Goal: Find specific page/section: Find specific page/section

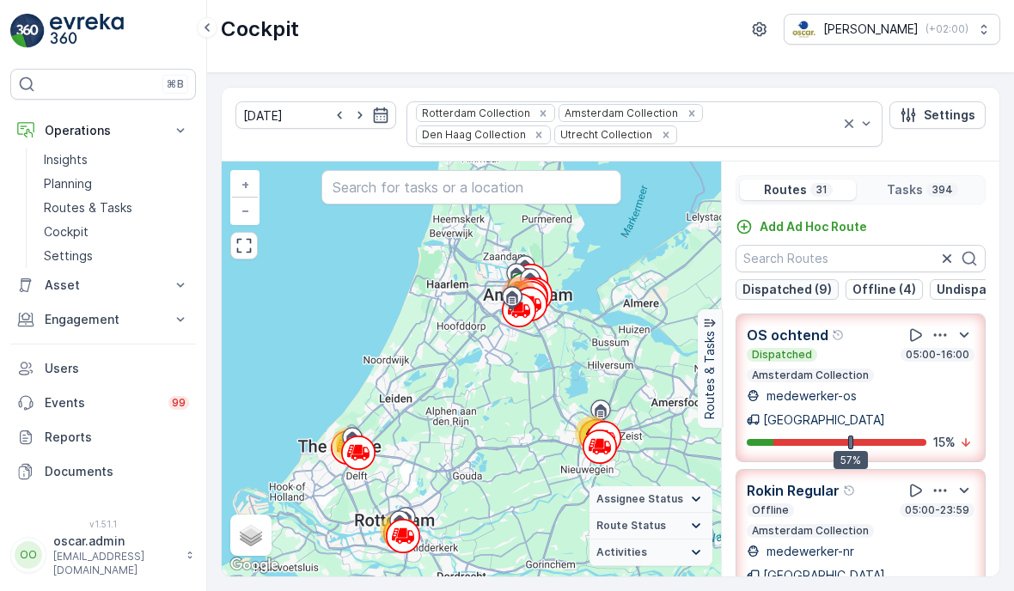
click at [796, 292] on p "Dispatched (9)" at bounding box center [787, 289] width 89 height 17
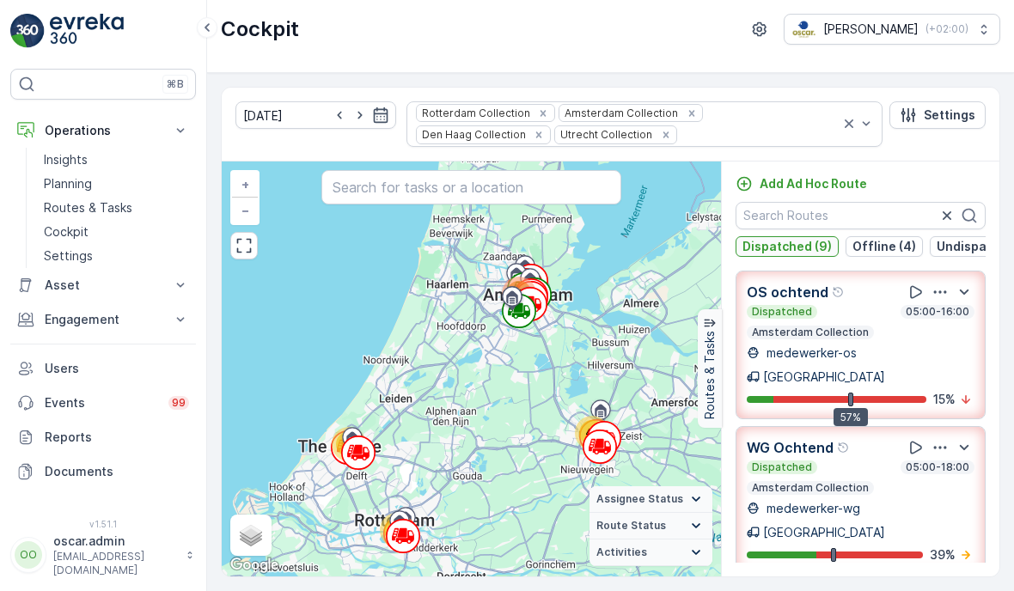
click at [808, 238] on p "Dispatched (9)" at bounding box center [787, 246] width 89 height 17
click at [847, 236] on button "Offline (4)" at bounding box center [884, 246] width 77 height 21
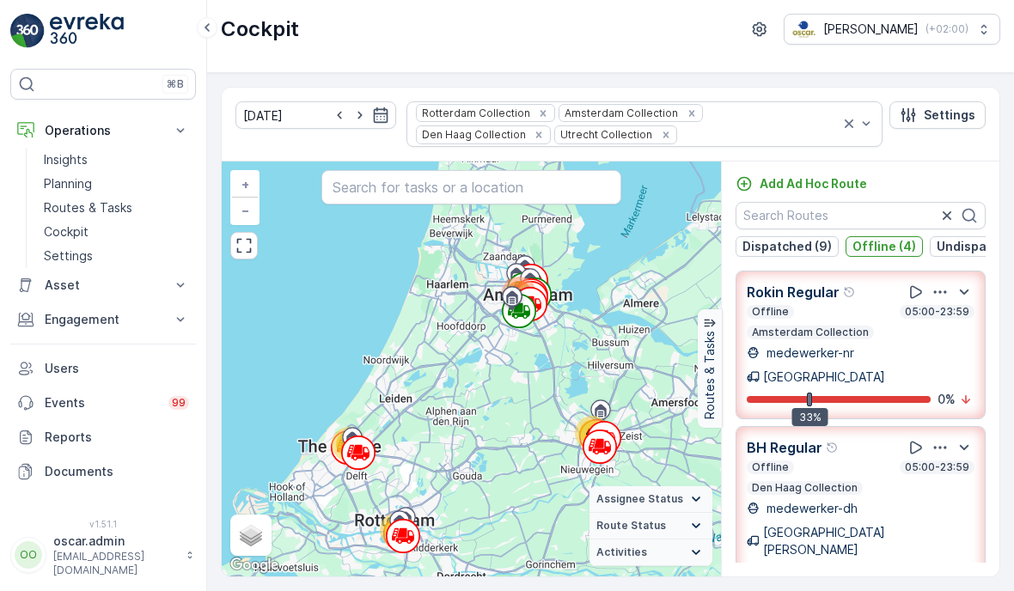
click at [898, 238] on p "Offline (4)" at bounding box center [885, 246] width 64 height 17
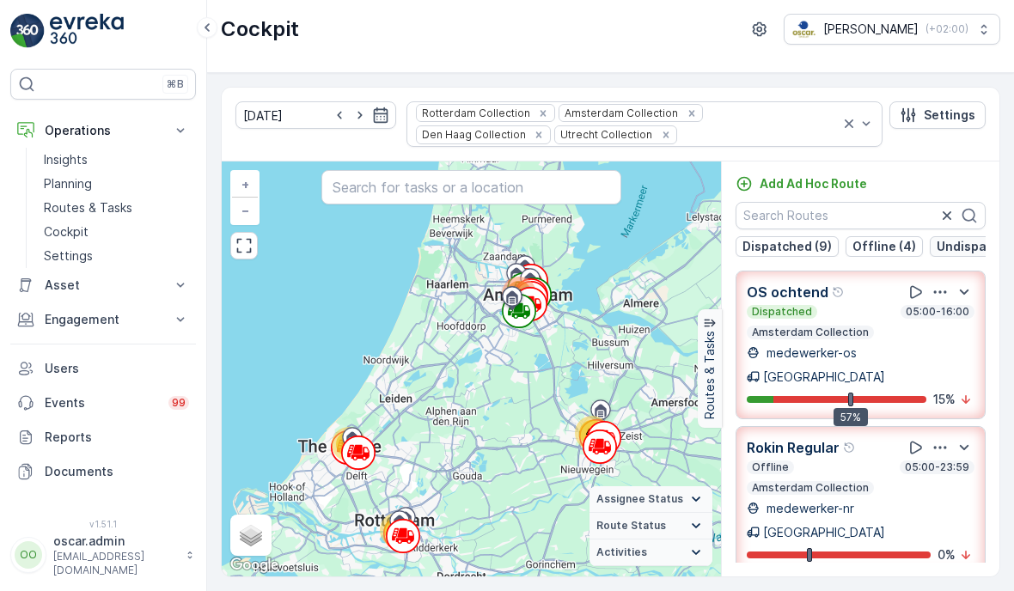
click at [943, 238] on p "Undispatched (14)" at bounding box center [992, 246] width 111 height 17
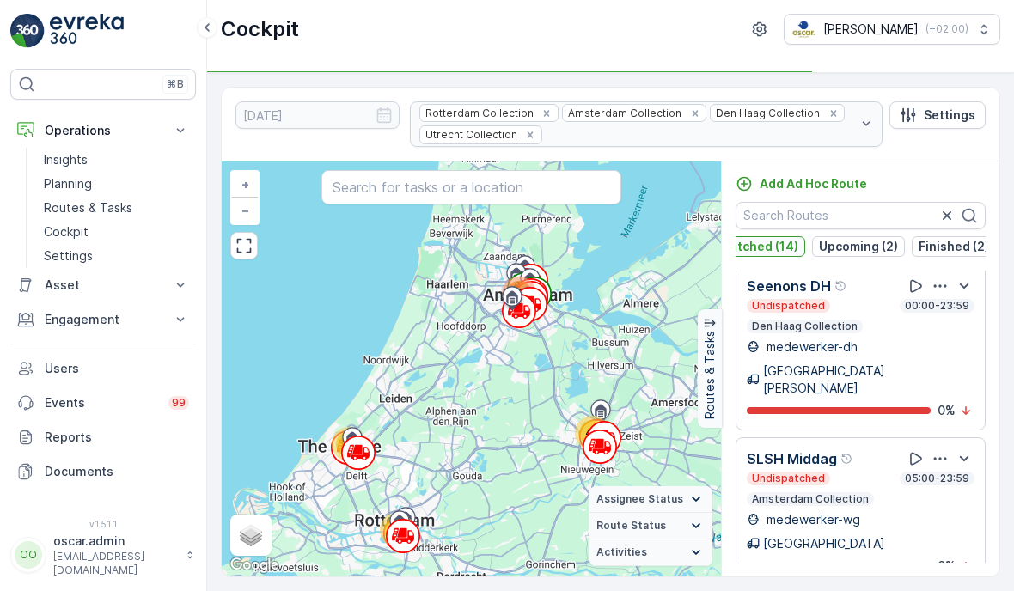
click at [761, 246] on p "Undispatched (14)" at bounding box center [743, 246] width 111 height 17
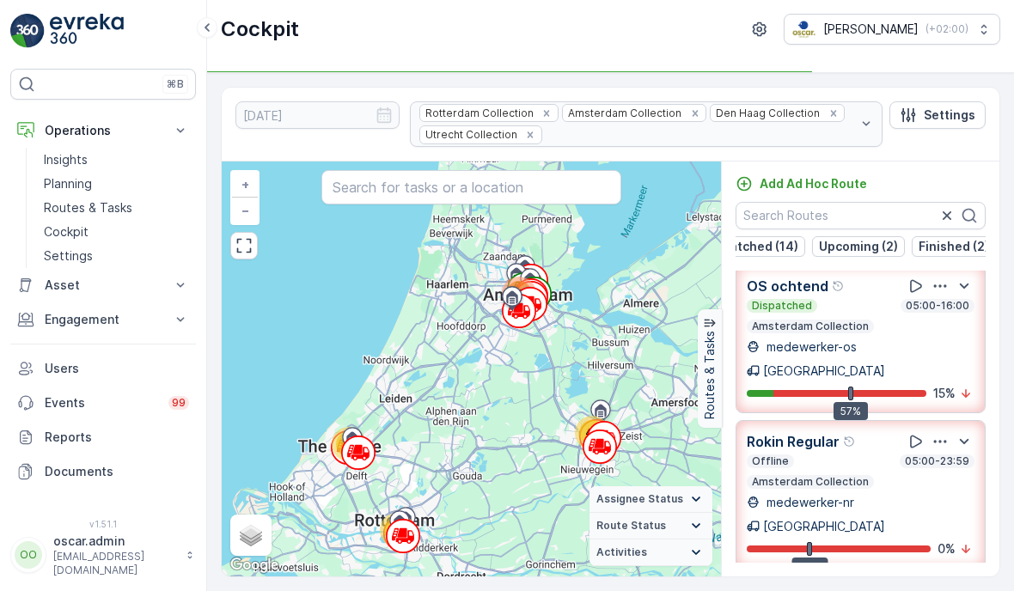
click at [853, 243] on p "Upcoming (2)" at bounding box center [858, 246] width 79 height 17
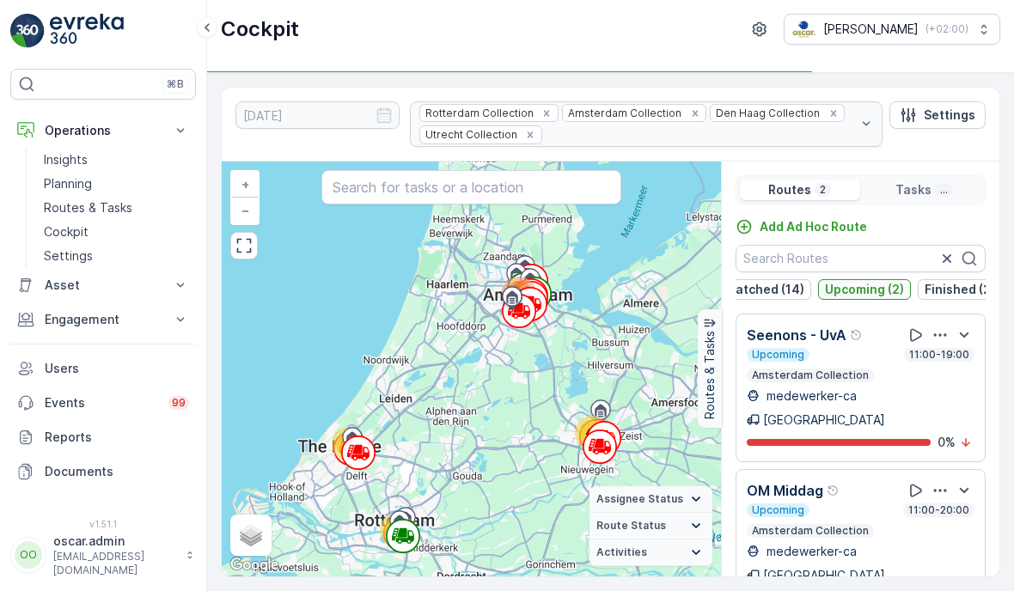
click at [856, 289] on p "Upcoming (2)" at bounding box center [864, 289] width 79 height 17
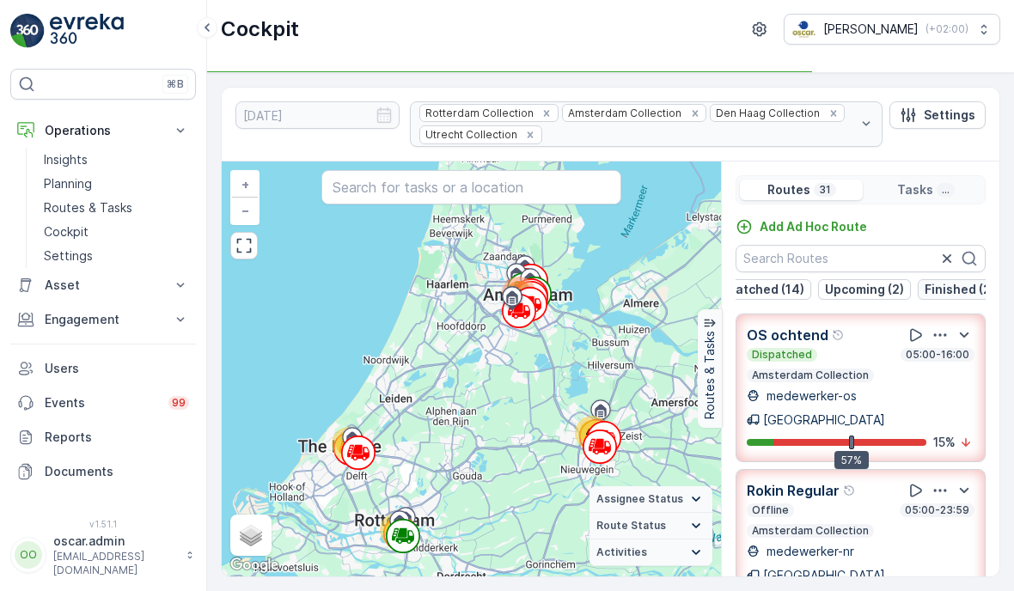
click at [978, 288] on p "Finished (2)" at bounding box center [960, 289] width 70 height 17
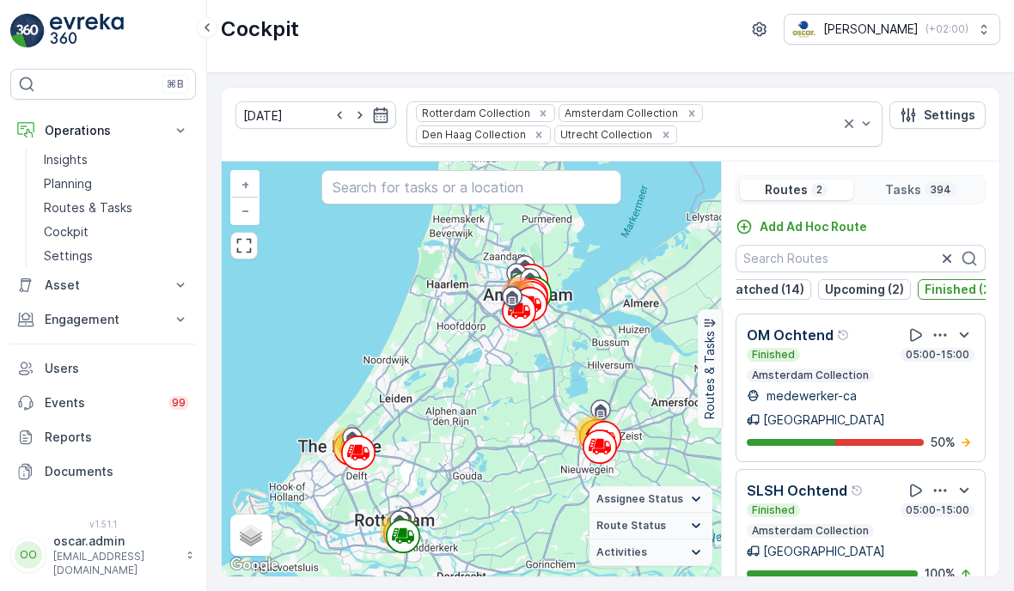
click at [945, 327] on icon "button" at bounding box center [940, 335] width 17 height 17
click at [944, 375] on span "See More Details" at bounding box center [943, 383] width 100 height 17
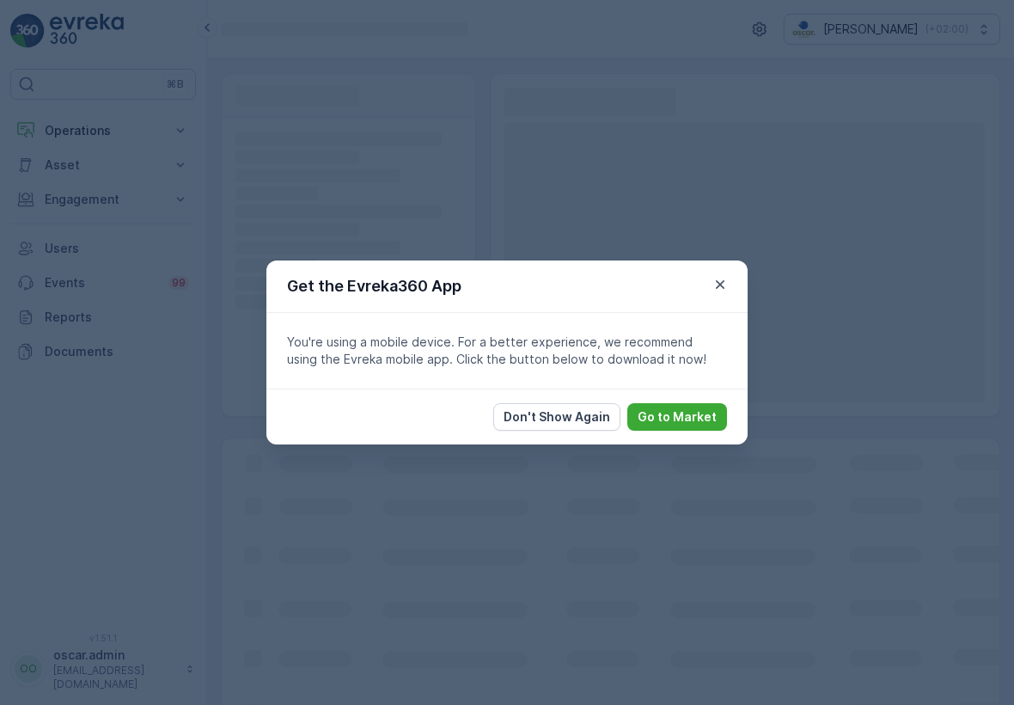
click at [722, 287] on icon "button" at bounding box center [720, 284] width 9 height 9
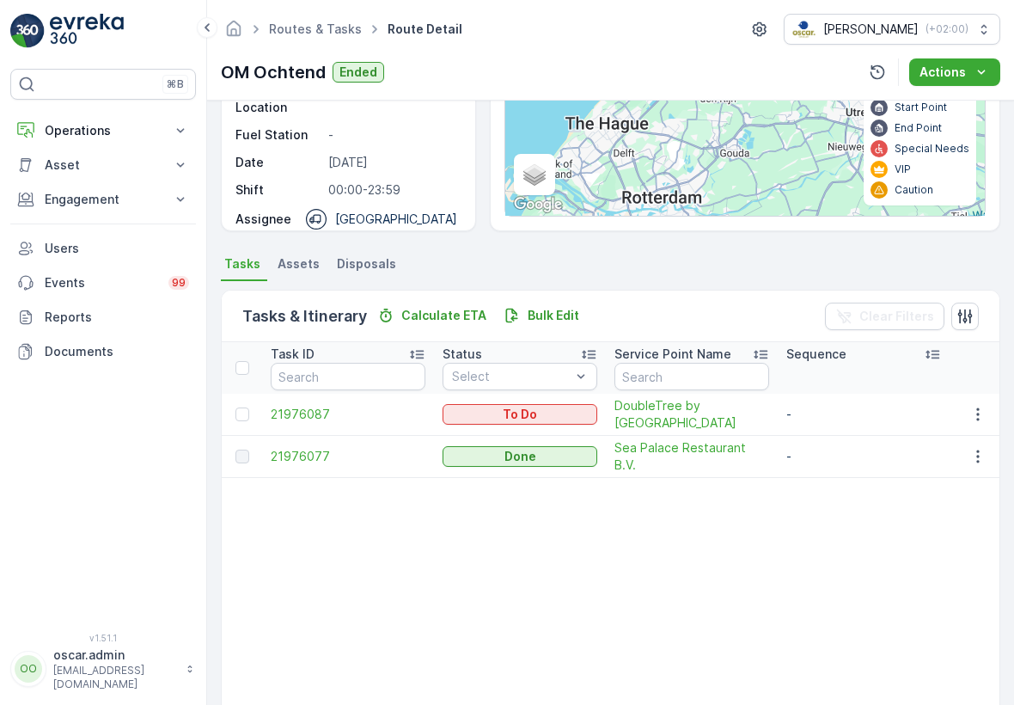
scroll to position [155, 0]
